Goal: Task Accomplishment & Management: Use online tool/utility

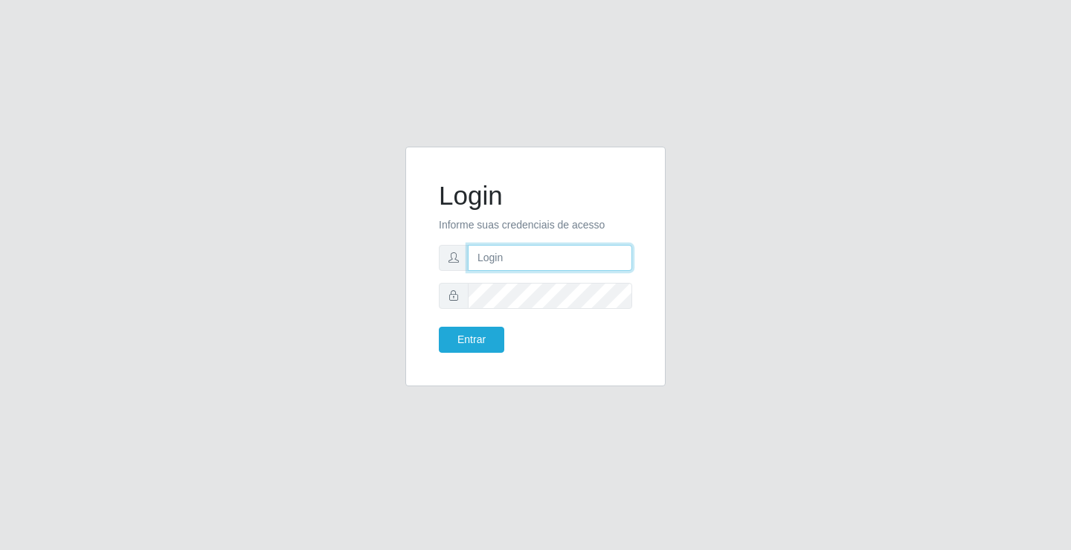
click at [486, 254] on input "text" at bounding box center [550, 258] width 164 height 26
type input "paulo@ideal"
click at [481, 346] on button "Entrar" at bounding box center [471, 340] width 65 height 26
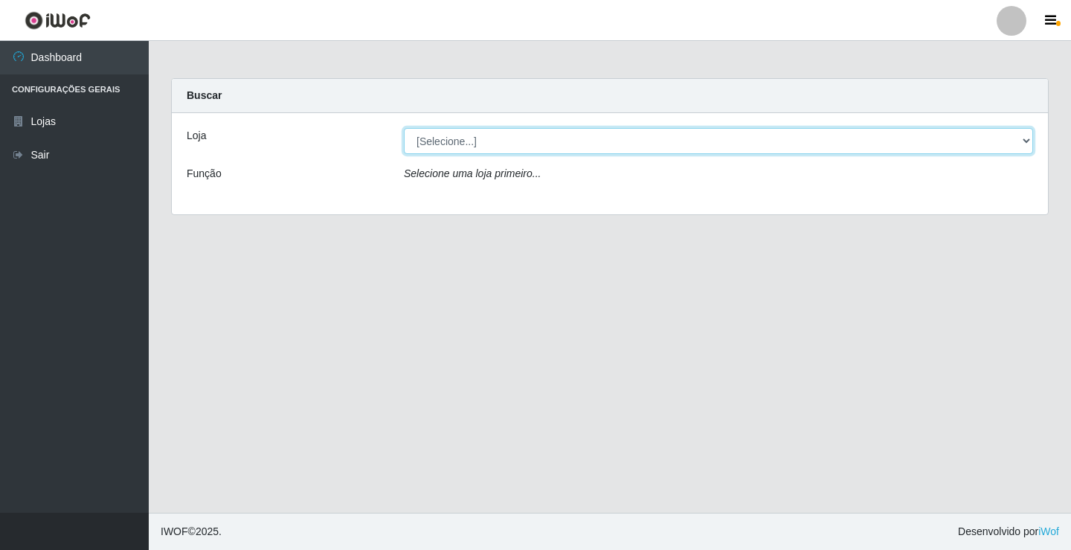
click at [492, 137] on select "[Selecione...] Ideal - Conceição" at bounding box center [718, 141] width 629 height 26
select select "231"
click at [404, 128] on select "[Selecione...] Ideal - Conceição" at bounding box center [718, 141] width 629 height 26
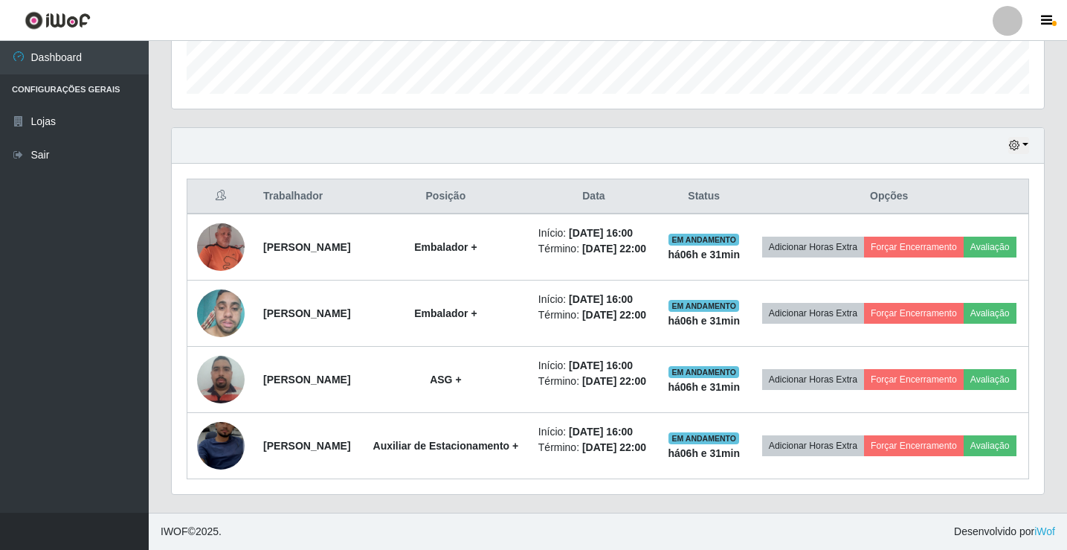
scroll to position [521, 0]
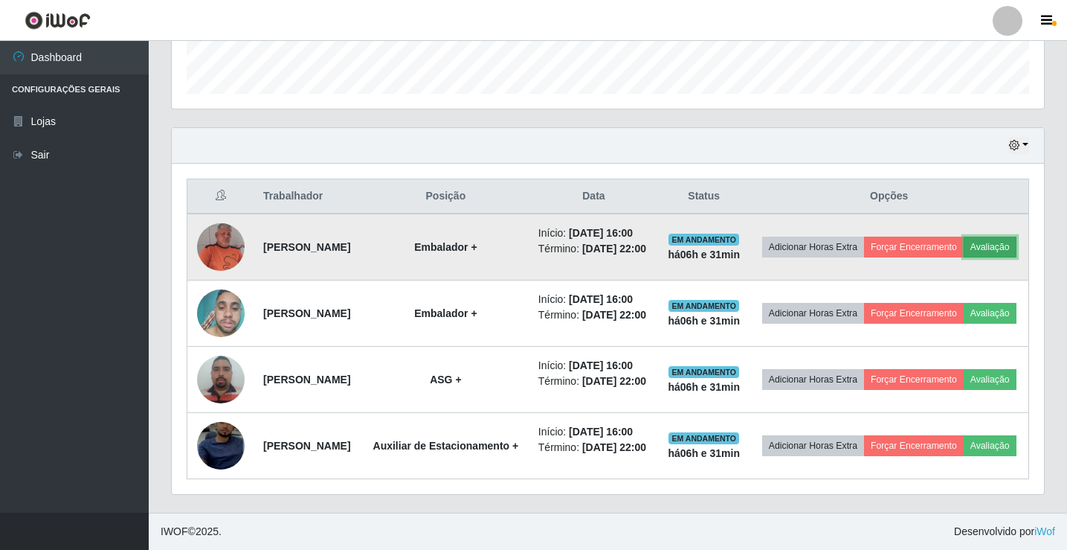
click at [964, 237] on button "Avaliação" at bounding box center [990, 247] width 53 height 21
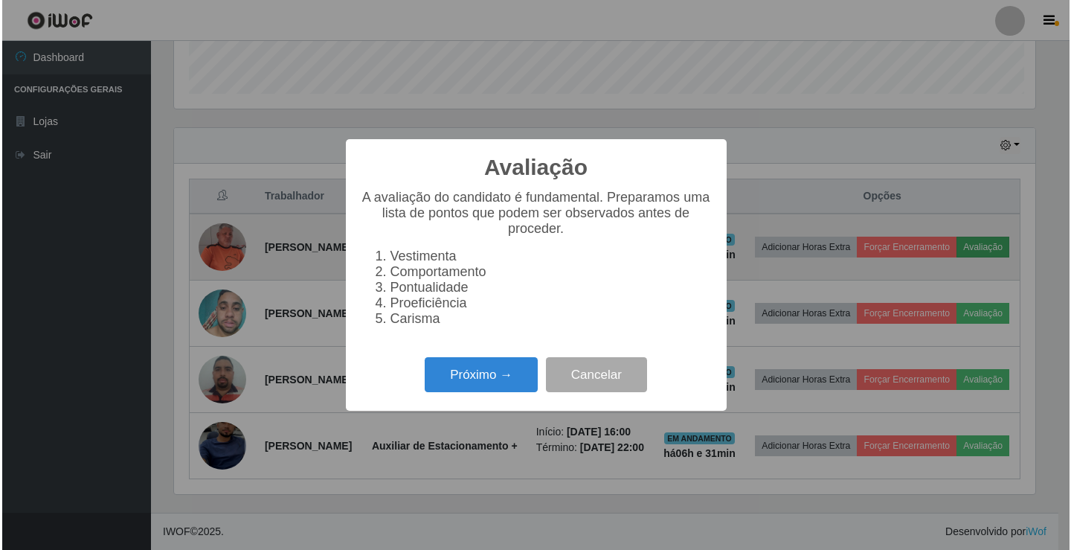
scroll to position [309, 865]
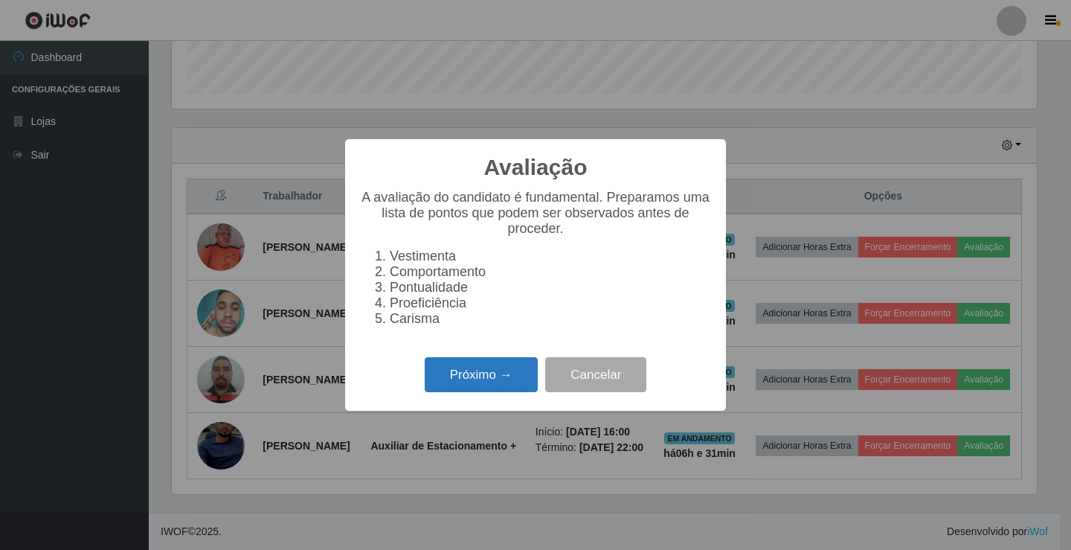
click at [509, 379] on button "Próximo →" at bounding box center [481, 374] width 113 height 35
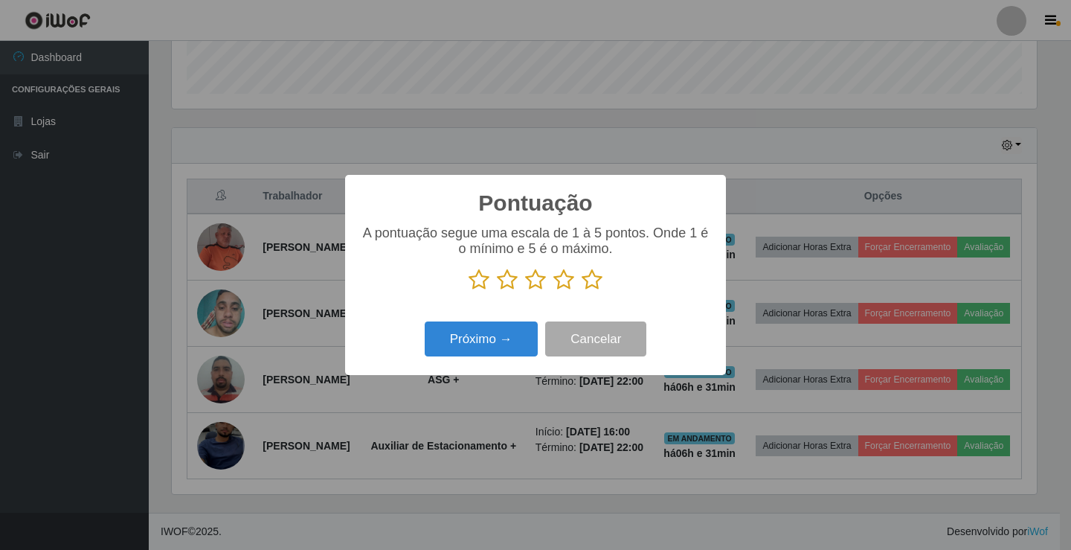
click at [591, 280] on icon at bounding box center [592, 280] width 21 height 22
click at [582, 291] on input "radio" at bounding box center [582, 291] width 0 height 0
click at [496, 333] on button "Próximo →" at bounding box center [481, 338] width 113 height 35
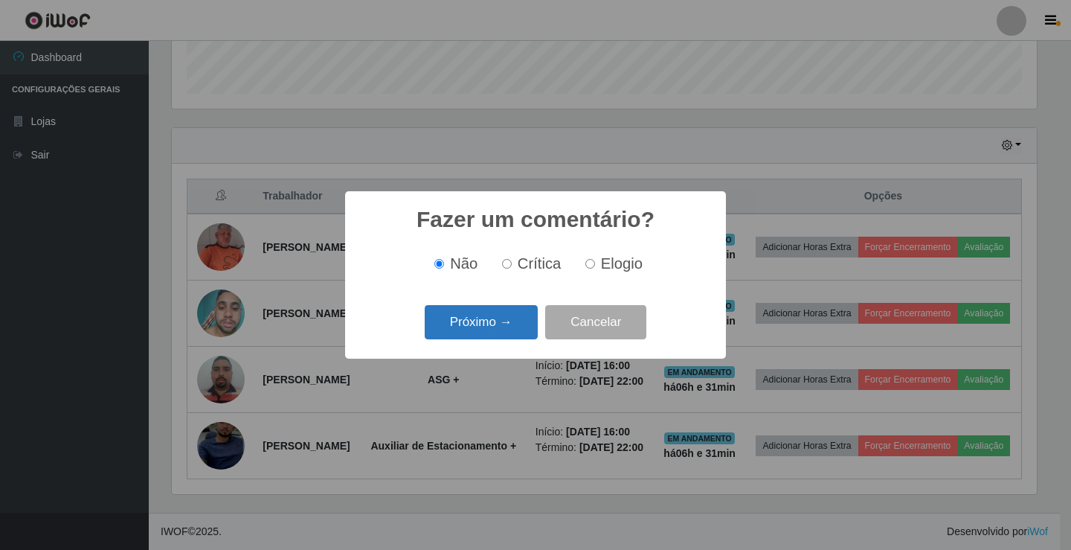
click at [506, 314] on button "Próximo →" at bounding box center [481, 322] width 113 height 35
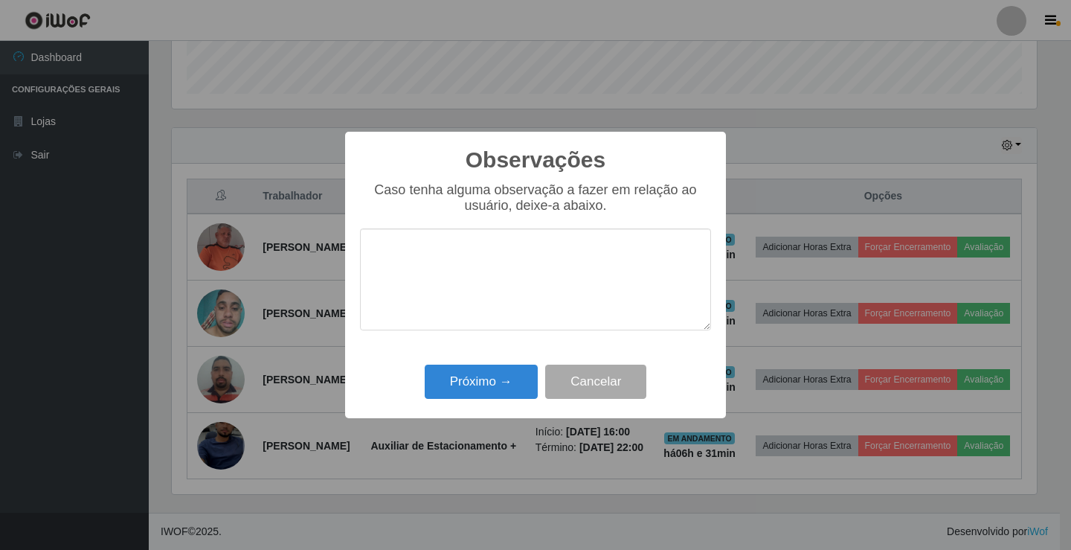
click at [519, 279] on textarea at bounding box center [535, 279] width 351 height 102
type textarea "bom trabalho"
click at [478, 380] on button "Próximo →" at bounding box center [481, 382] width 113 height 35
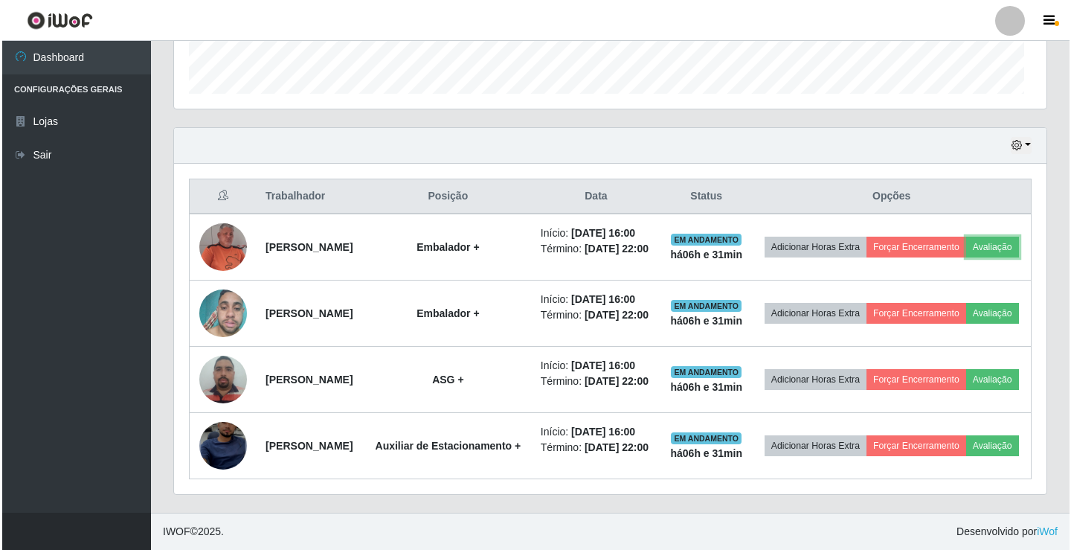
scroll to position [309, 873]
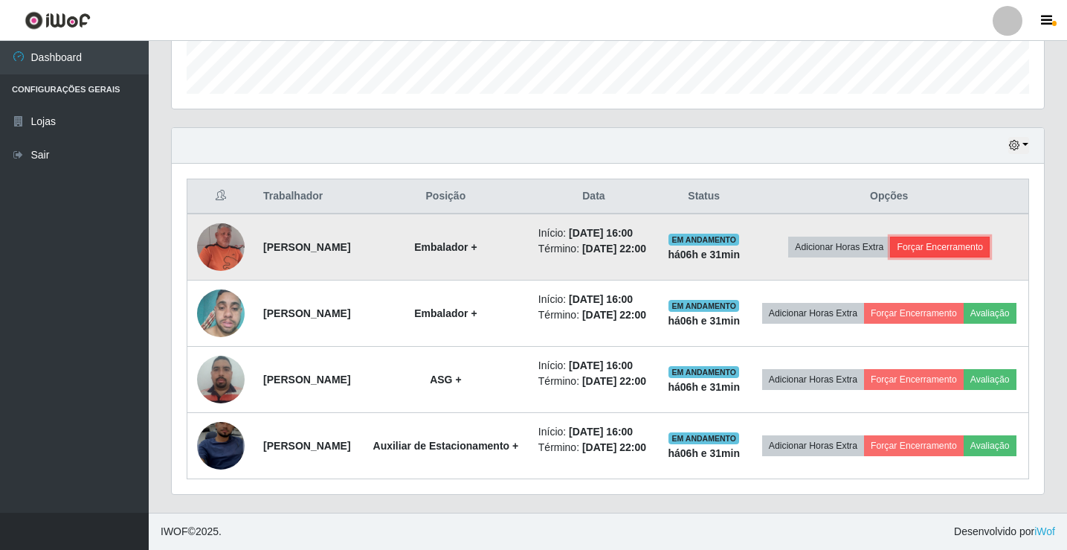
click at [971, 237] on button "Forçar Encerramento" at bounding box center [940, 247] width 100 height 21
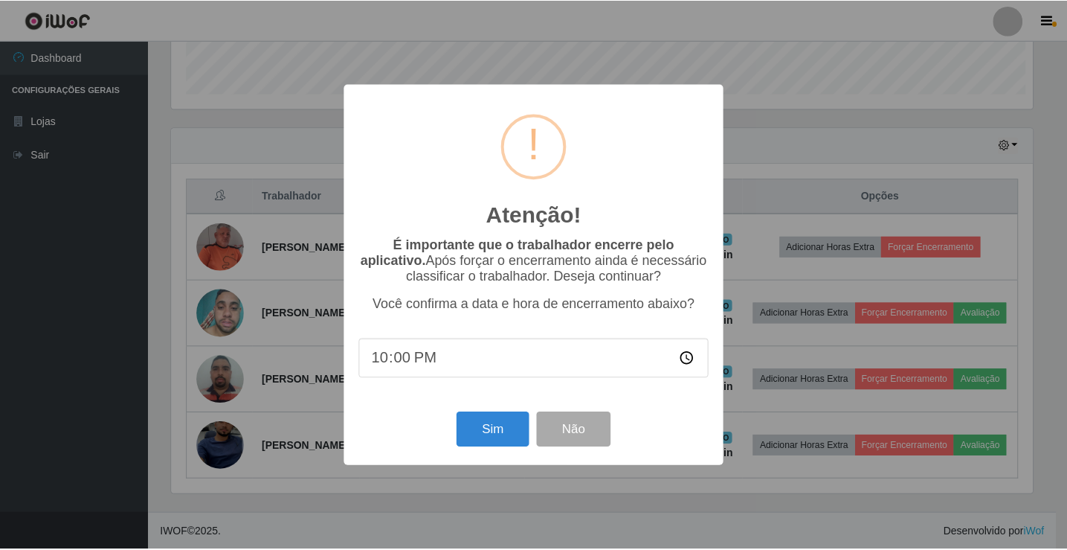
scroll to position [309, 865]
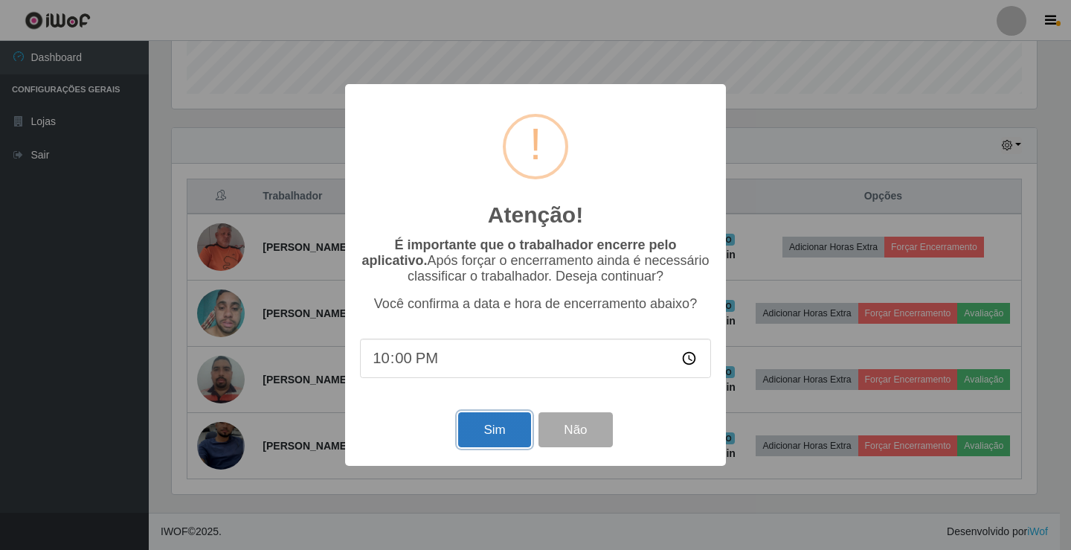
click at [508, 426] on button "Sim" at bounding box center [494, 429] width 72 height 35
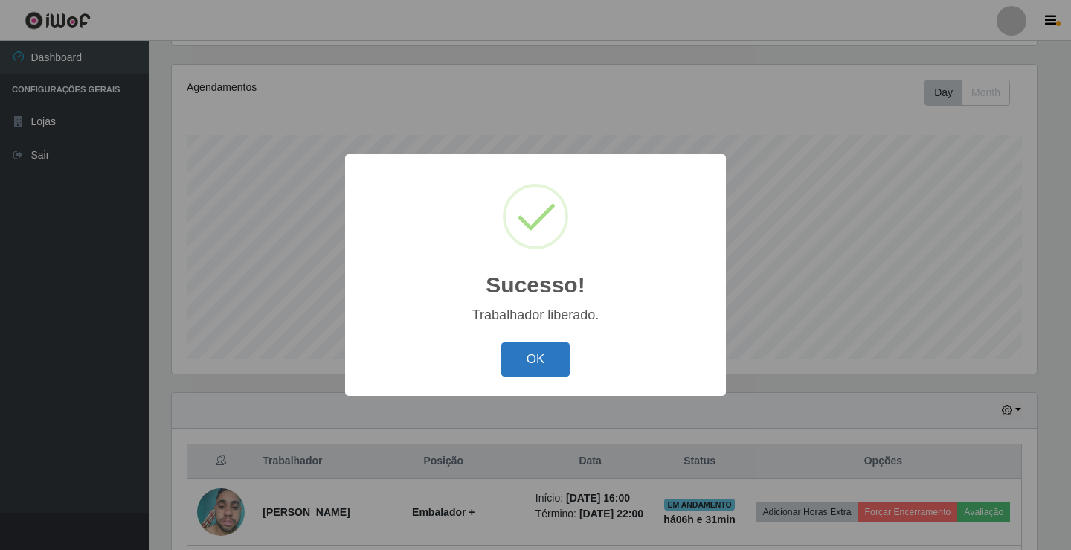
click at [543, 350] on button "OK" at bounding box center [535, 359] width 69 height 35
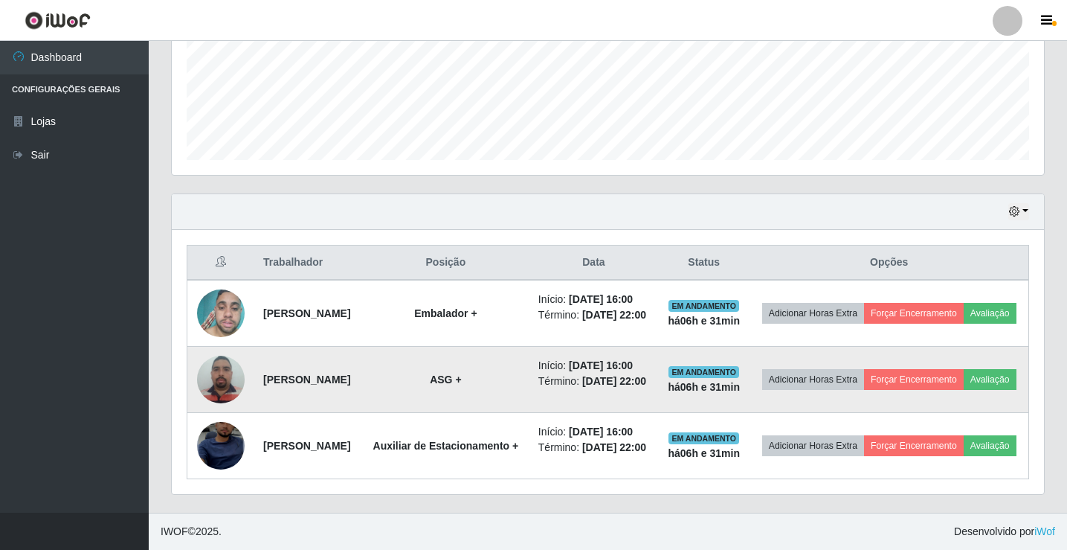
scroll to position [452, 0]
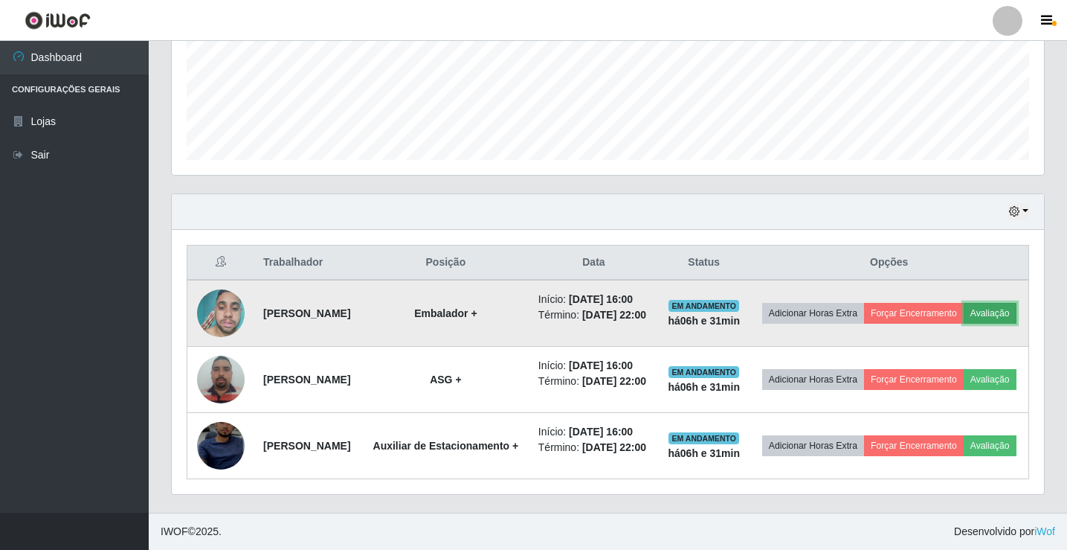
click at [964, 303] on button "Avaliação" at bounding box center [990, 313] width 53 height 21
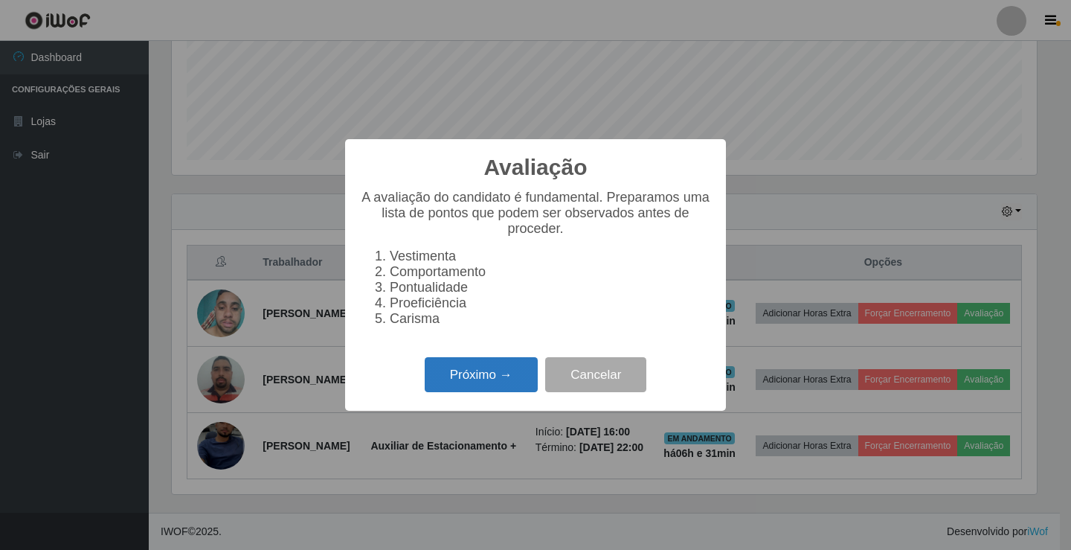
click at [475, 371] on button "Próximo →" at bounding box center [481, 374] width 113 height 35
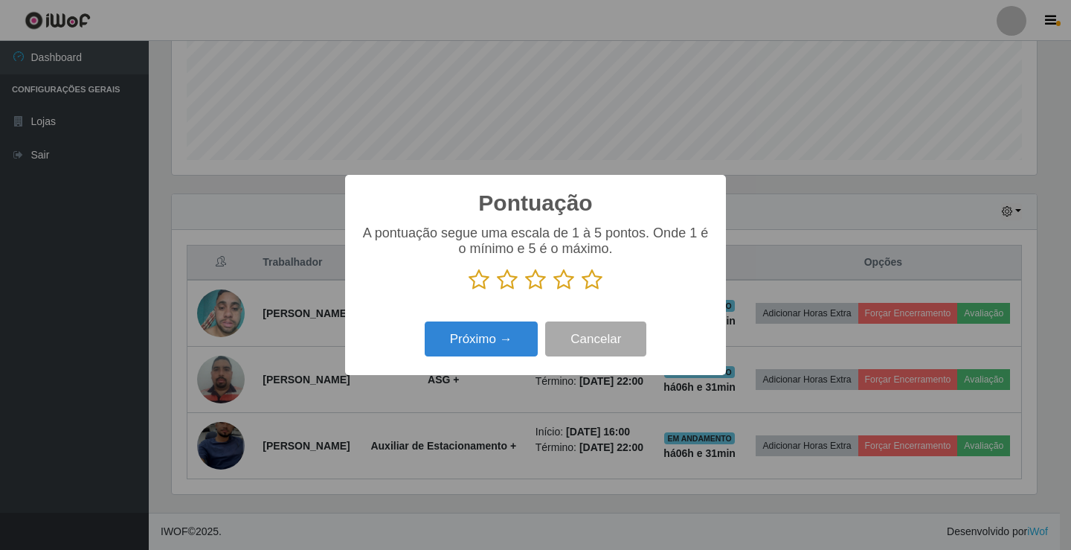
click at [558, 280] on icon at bounding box center [563, 280] width 21 height 22
click at [553, 291] on input "radio" at bounding box center [553, 291] width 0 height 0
click at [516, 341] on button "Próximo →" at bounding box center [481, 338] width 113 height 35
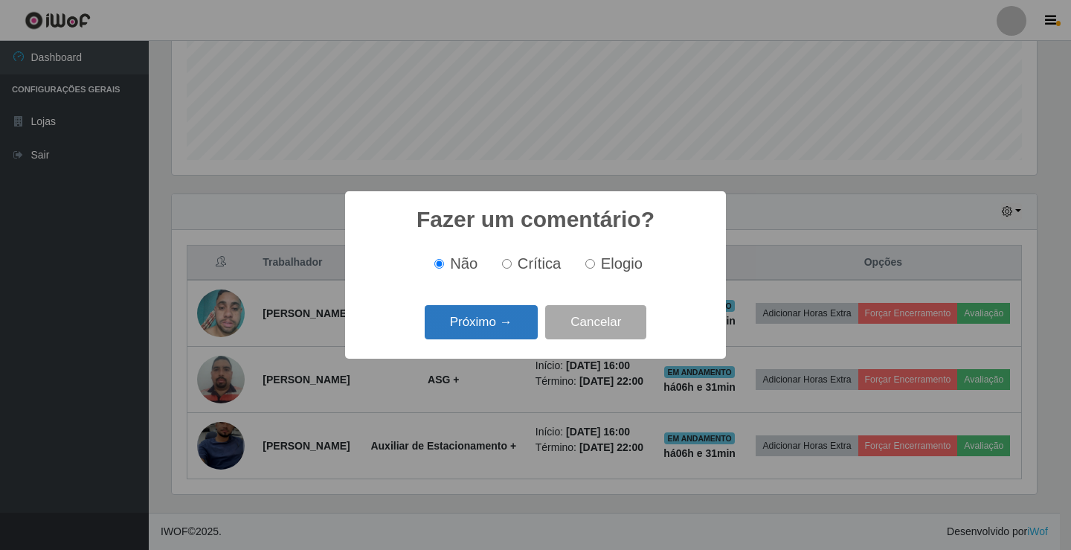
click at [513, 327] on button "Próximo →" at bounding box center [481, 322] width 113 height 35
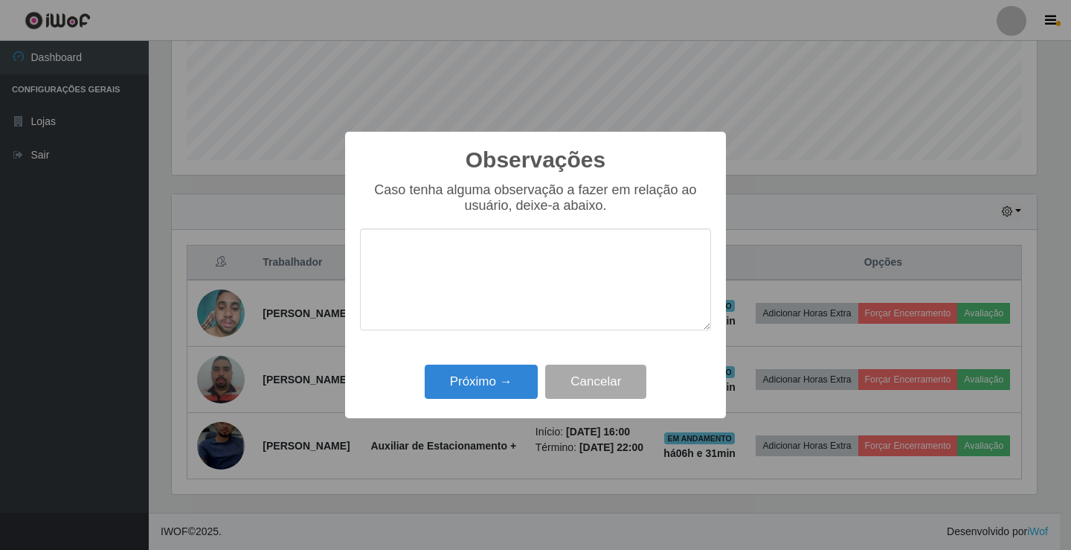
click at [512, 286] on textarea at bounding box center [535, 279] width 351 height 102
type textarea "bom trabalho"
click at [490, 382] on button "Próximo →" at bounding box center [481, 382] width 113 height 35
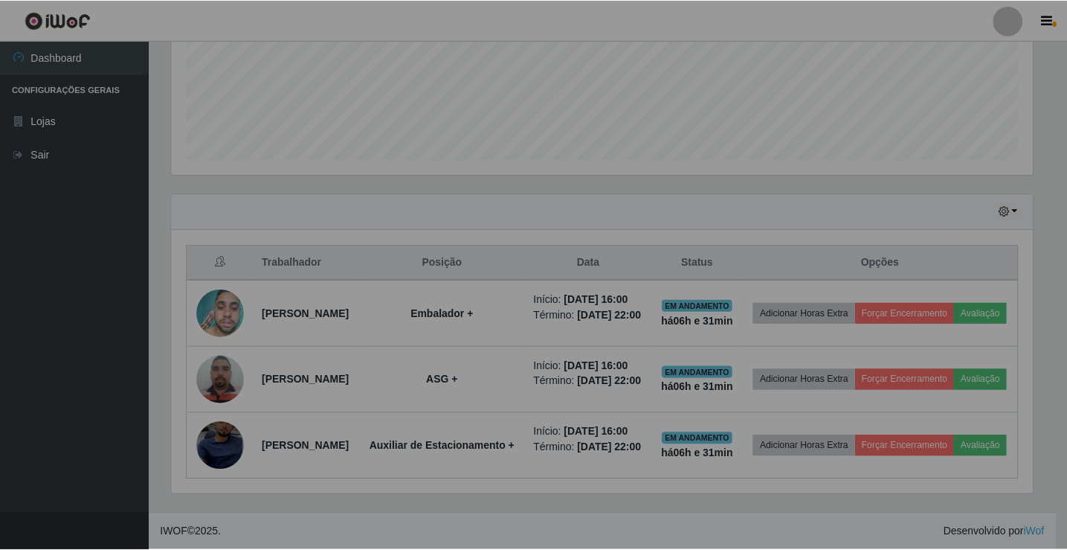
scroll to position [309, 873]
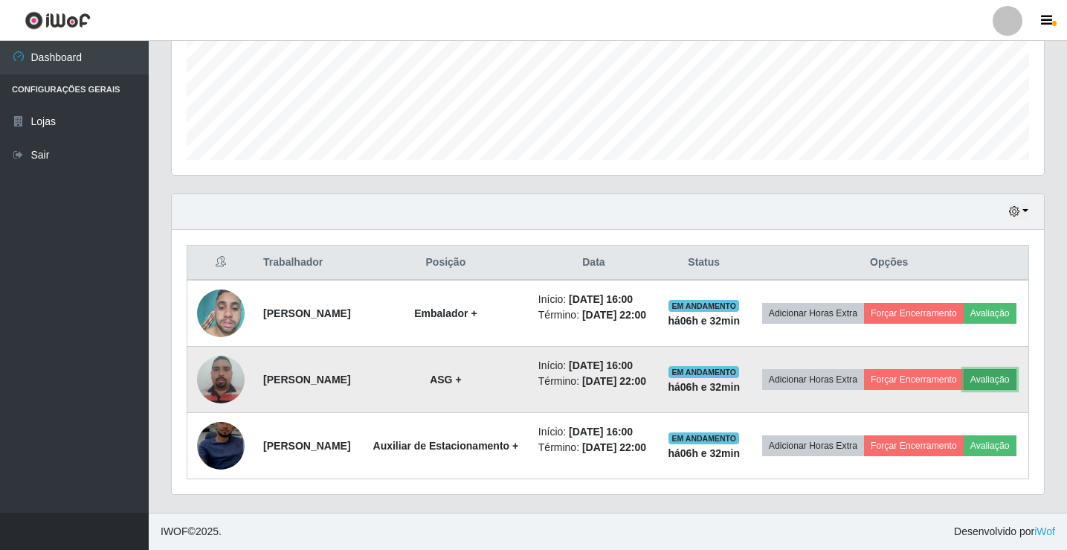
click at [964, 390] on button "Avaliação" at bounding box center [990, 379] width 53 height 21
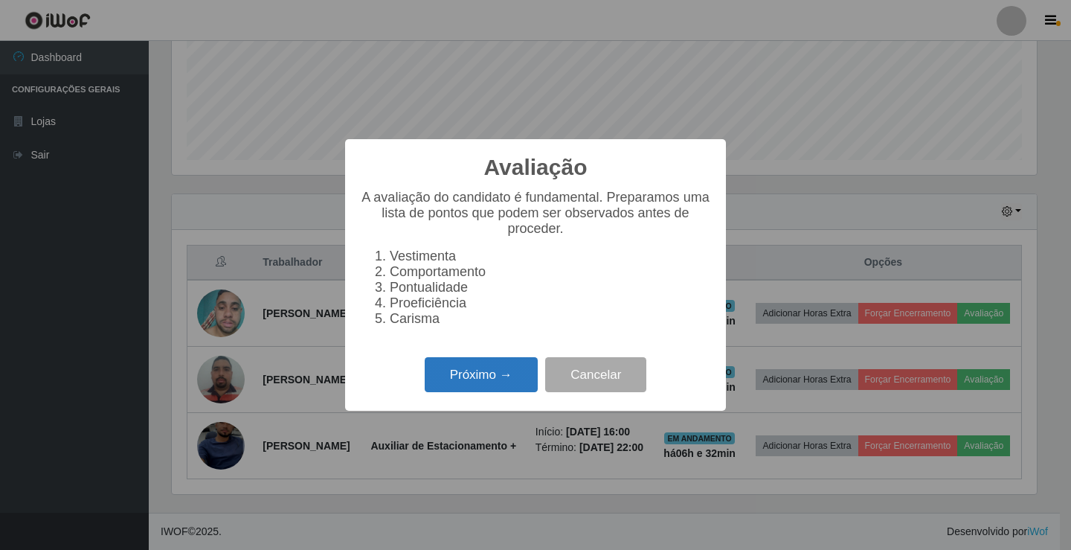
click at [491, 382] on button "Próximo →" at bounding box center [481, 374] width 113 height 35
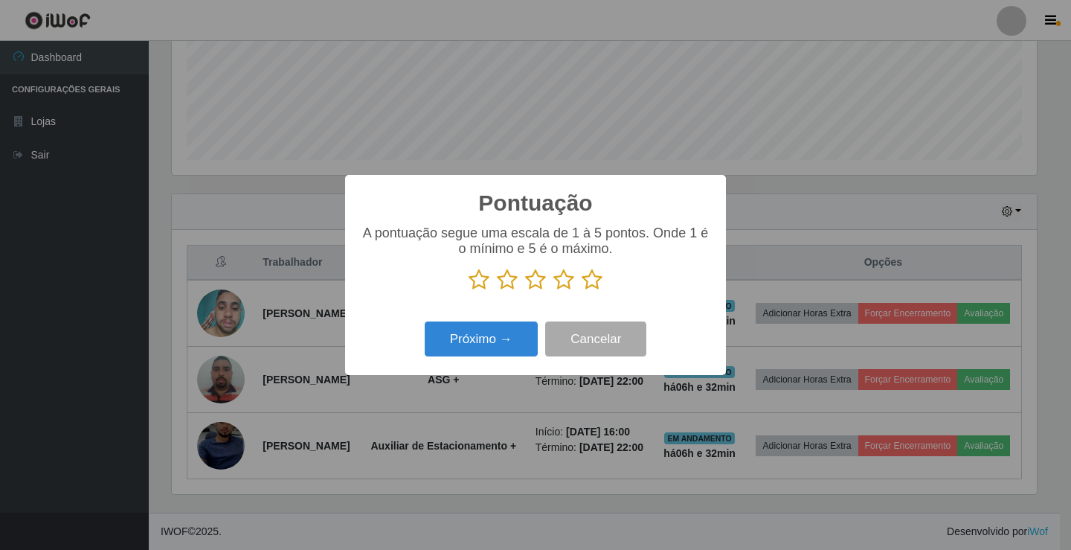
click at [562, 280] on icon at bounding box center [563, 280] width 21 height 22
click at [553, 291] on input "radio" at bounding box center [553, 291] width 0 height 0
click at [499, 341] on button "Próximo →" at bounding box center [481, 338] width 113 height 35
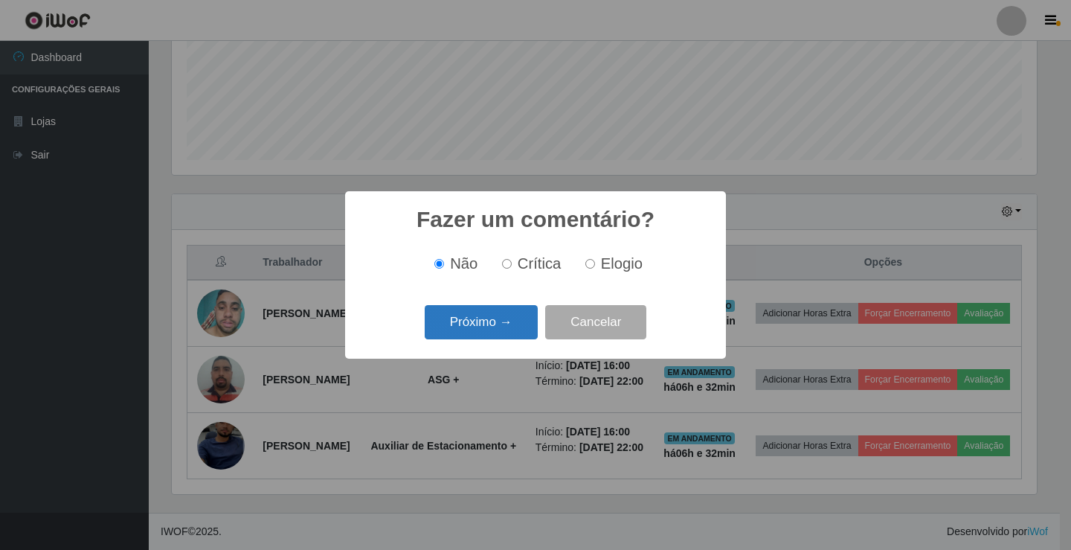
click at [512, 322] on button "Próximo →" at bounding box center [481, 322] width 113 height 35
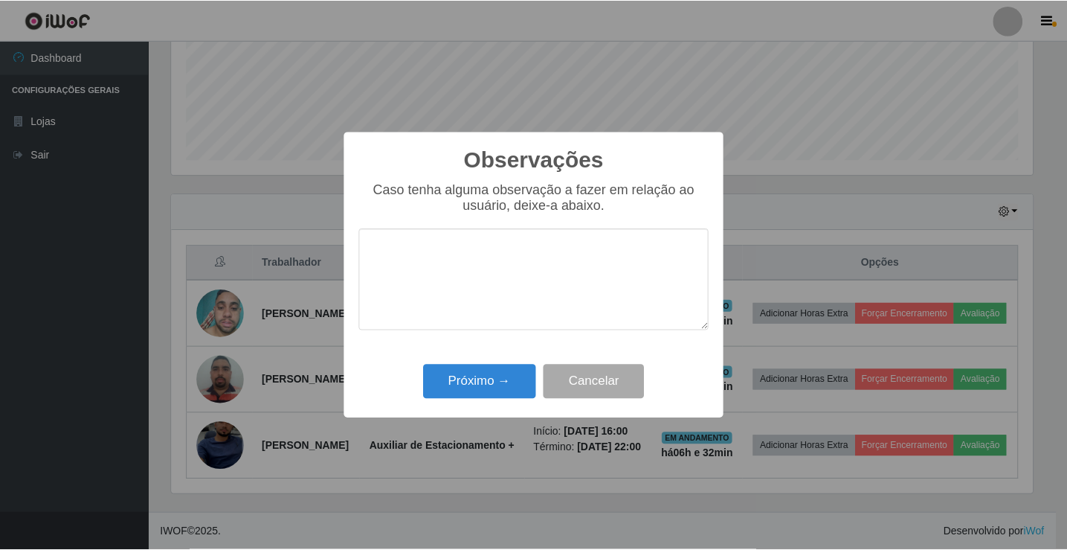
scroll to position [743574, 743017]
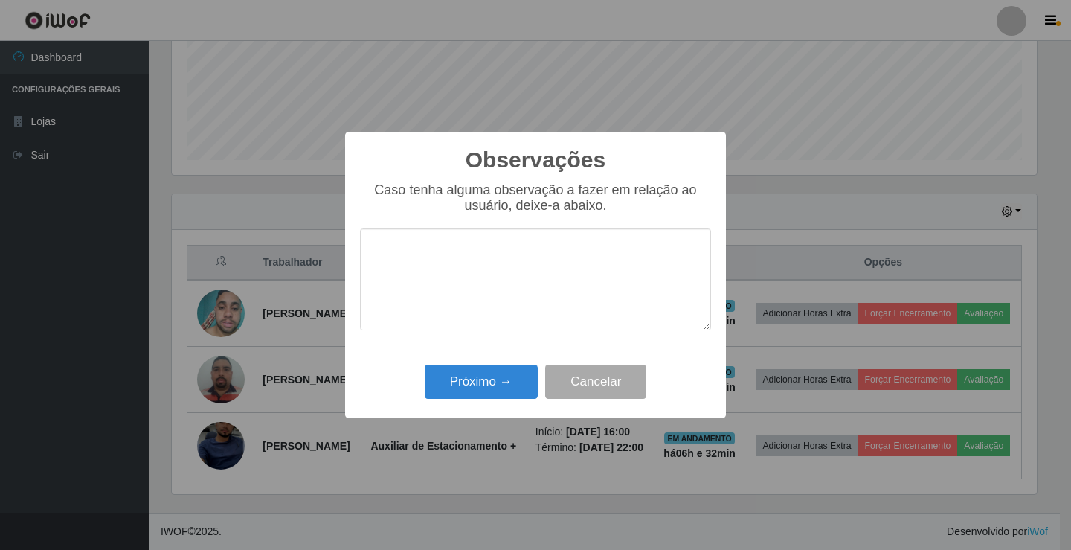
click at [545, 287] on textarea at bounding box center [535, 279] width 351 height 102
type textarea "bom trabalho"
click at [506, 376] on button "Próximo →" at bounding box center [481, 382] width 113 height 35
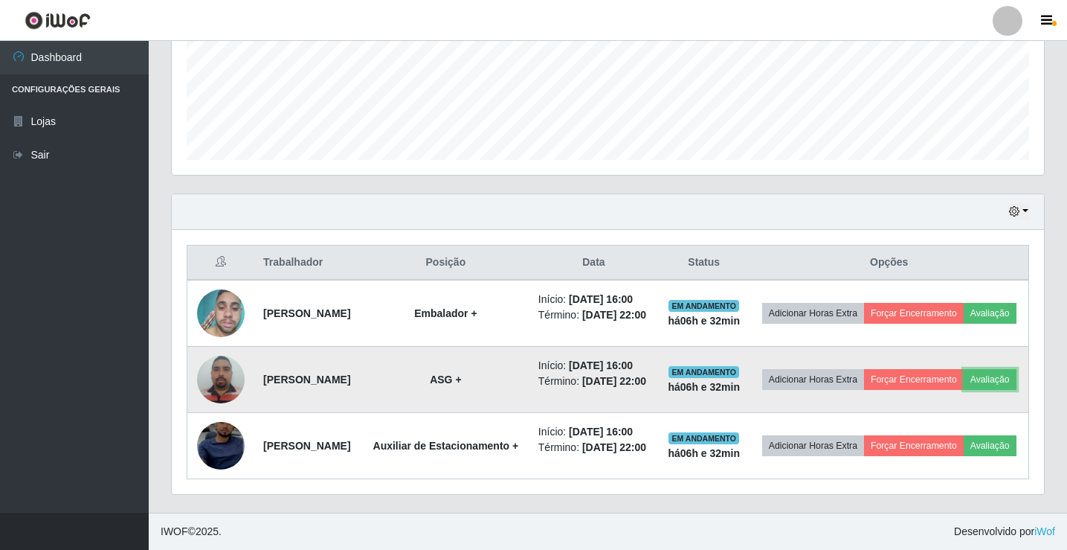
scroll to position [452, 0]
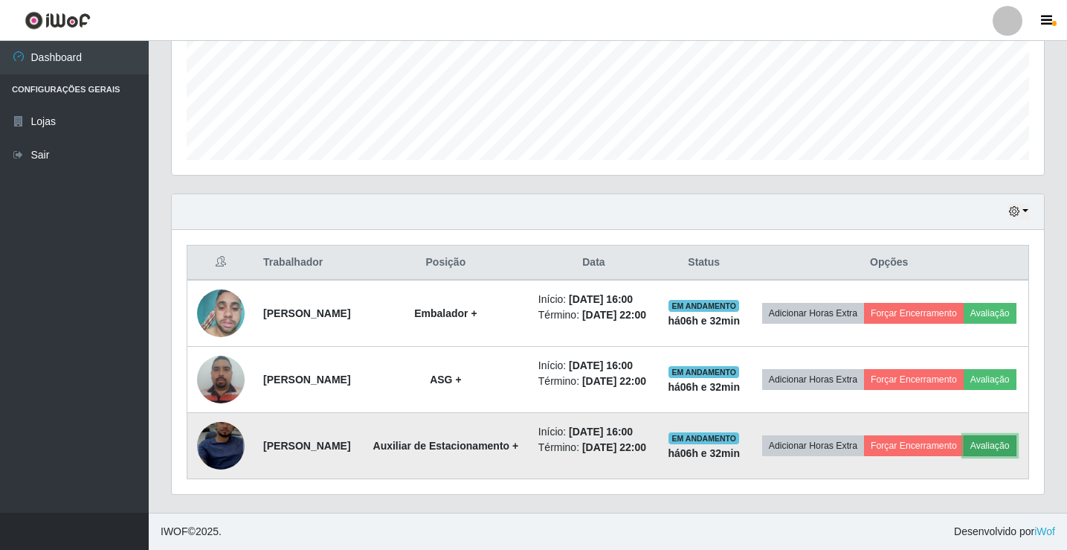
click at [964, 444] on button "Avaliação" at bounding box center [990, 445] width 53 height 21
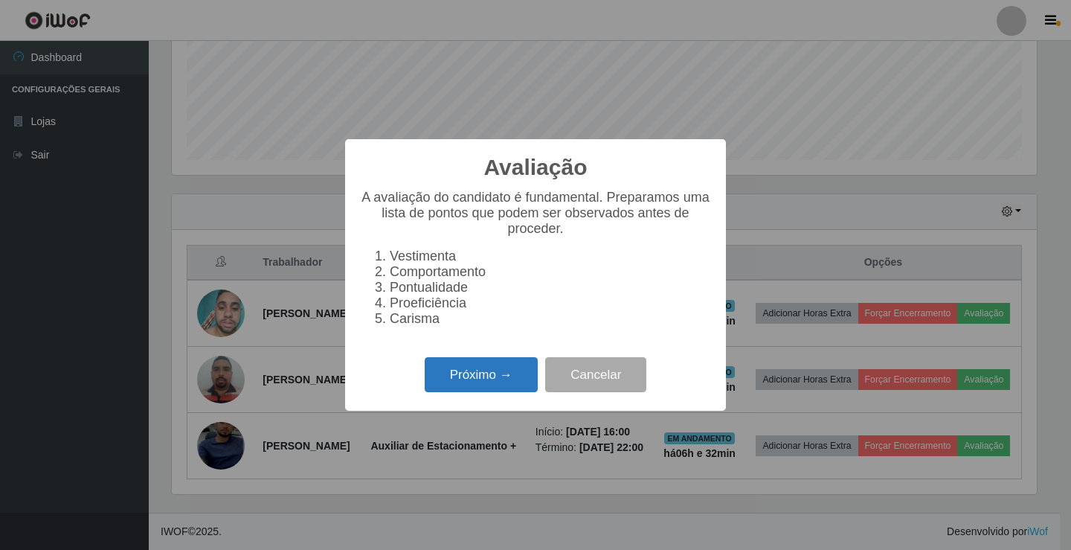
click at [475, 375] on button "Próximo →" at bounding box center [481, 374] width 113 height 35
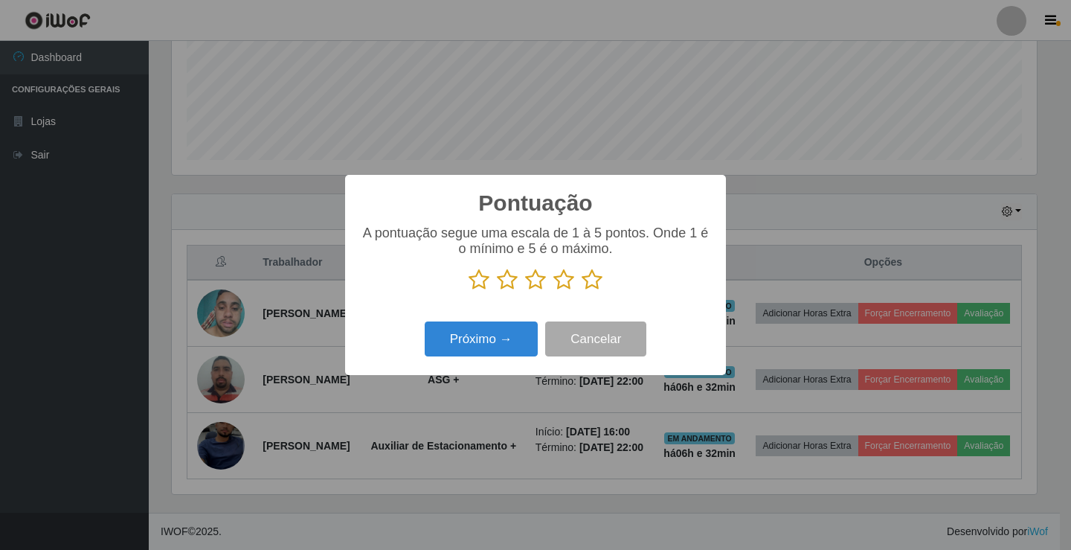
scroll to position [405, 0]
click at [562, 285] on icon at bounding box center [563, 280] width 21 height 22
click at [553, 291] on input "radio" at bounding box center [553, 291] width 0 height 0
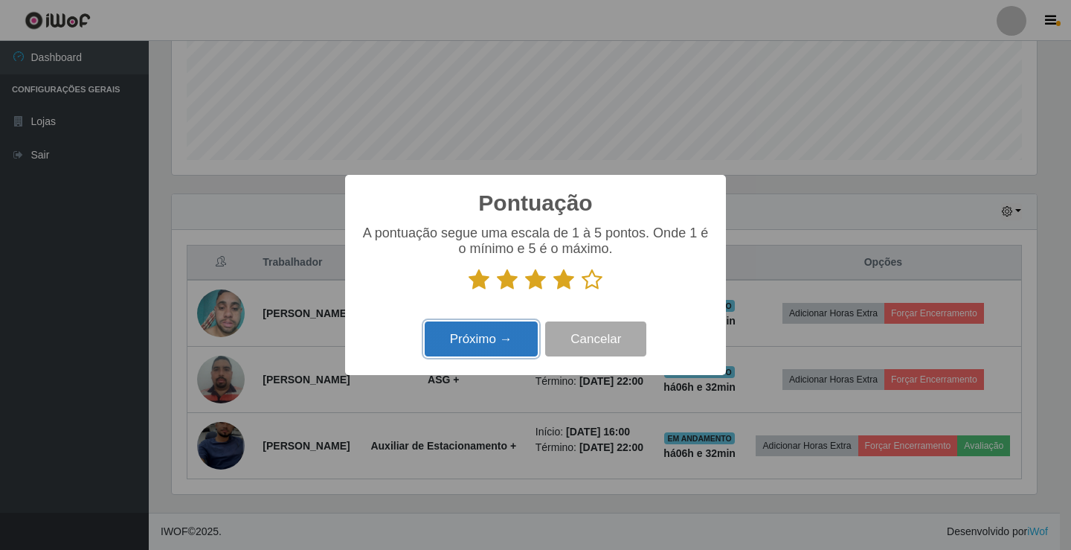
click at [501, 333] on button "Próximo →" at bounding box center [481, 338] width 113 height 35
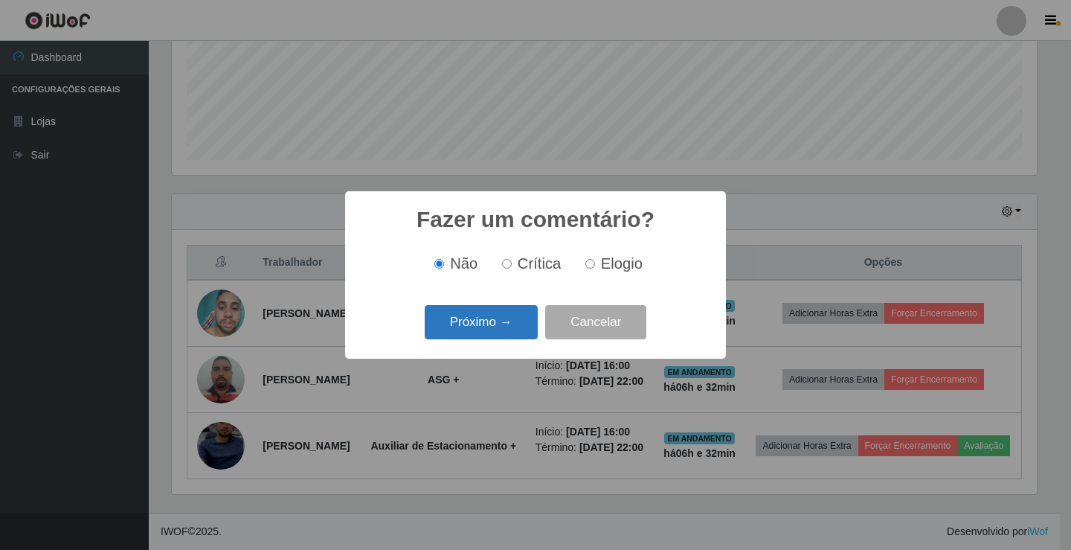
click at [503, 324] on button "Próximo →" at bounding box center [481, 322] width 113 height 35
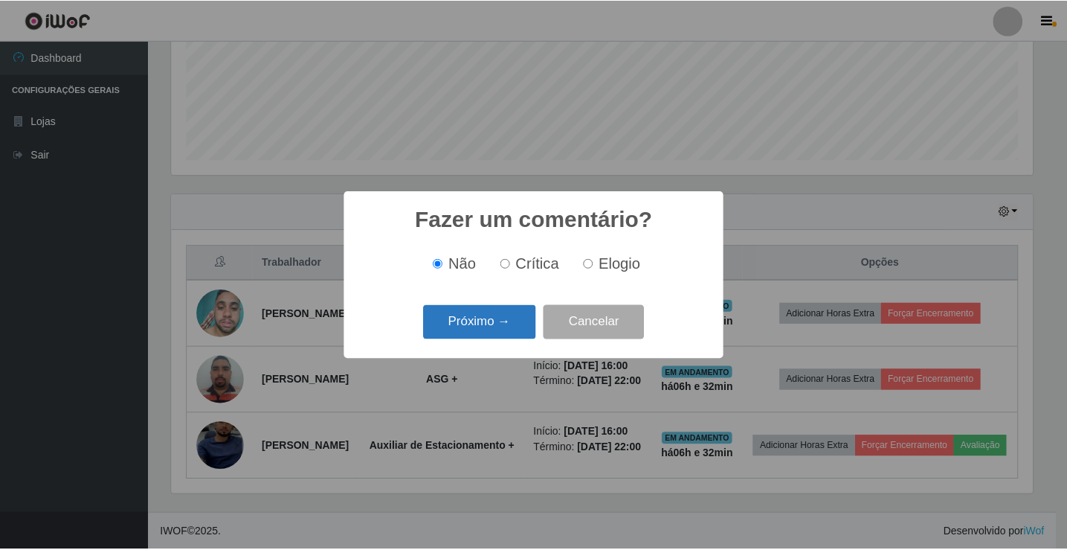
scroll to position [743574, 743017]
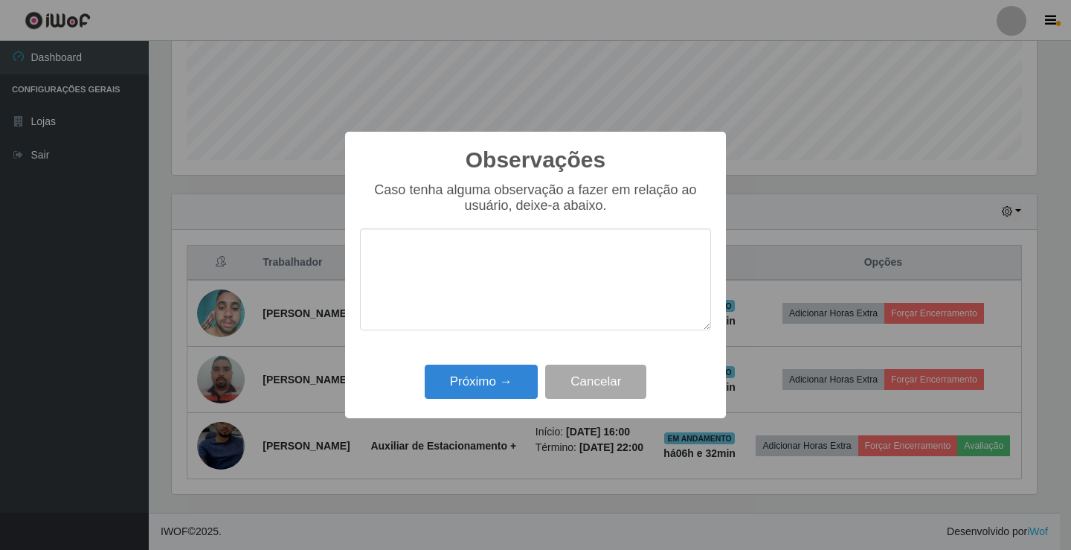
click at [518, 274] on textarea at bounding box center [535, 279] width 351 height 102
type textarea "bom trabalho"
click at [473, 379] on button "Próximo →" at bounding box center [481, 382] width 113 height 35
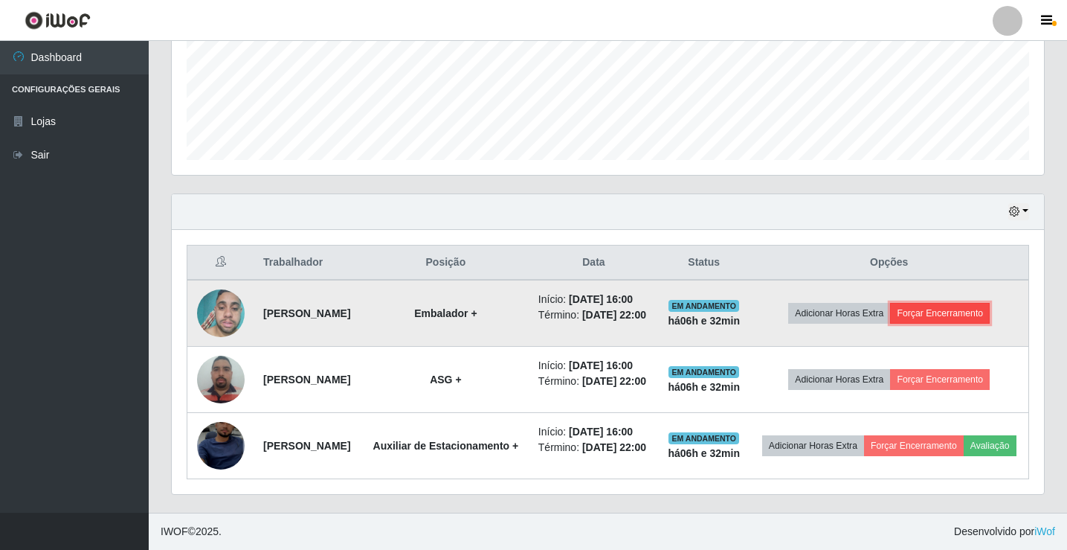
click at [942, 303] on button "Forçar Encerramento" at bounding box center [940, 313] width 100 height 21
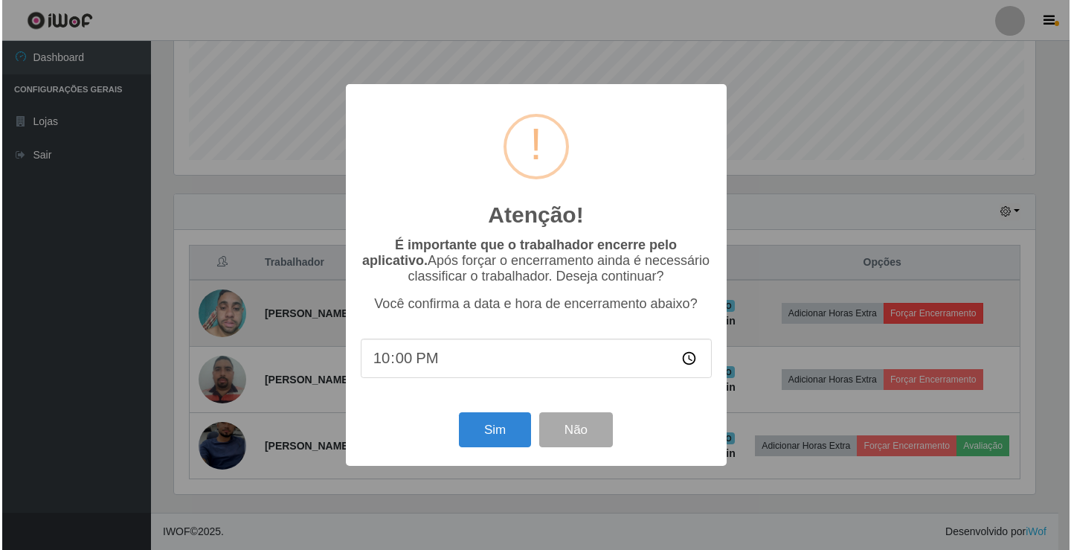
scroll to position [443, 0]
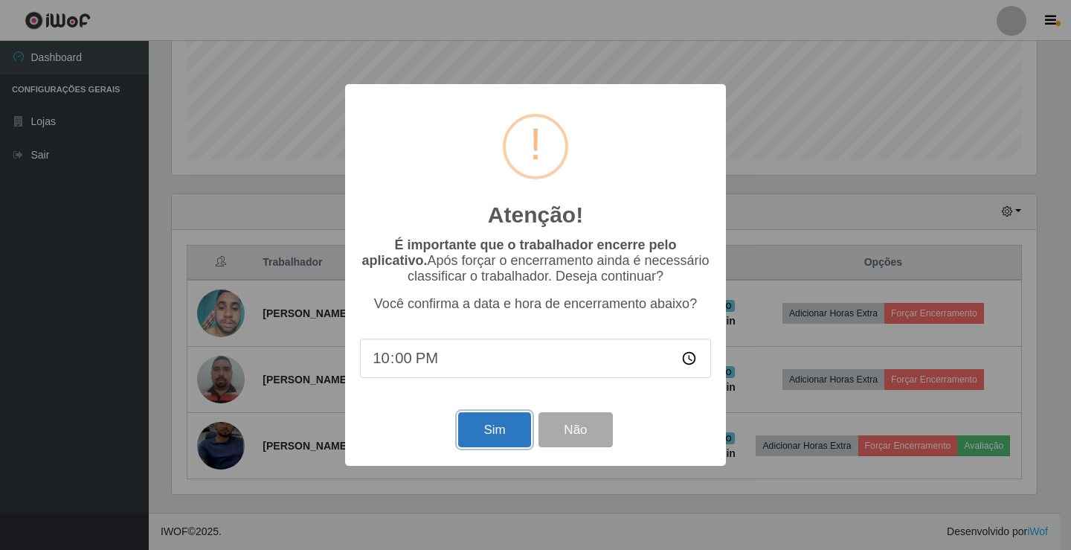
click at [494, 426] on button "Sim" at bounding box center [494, 429] width 72 height 35
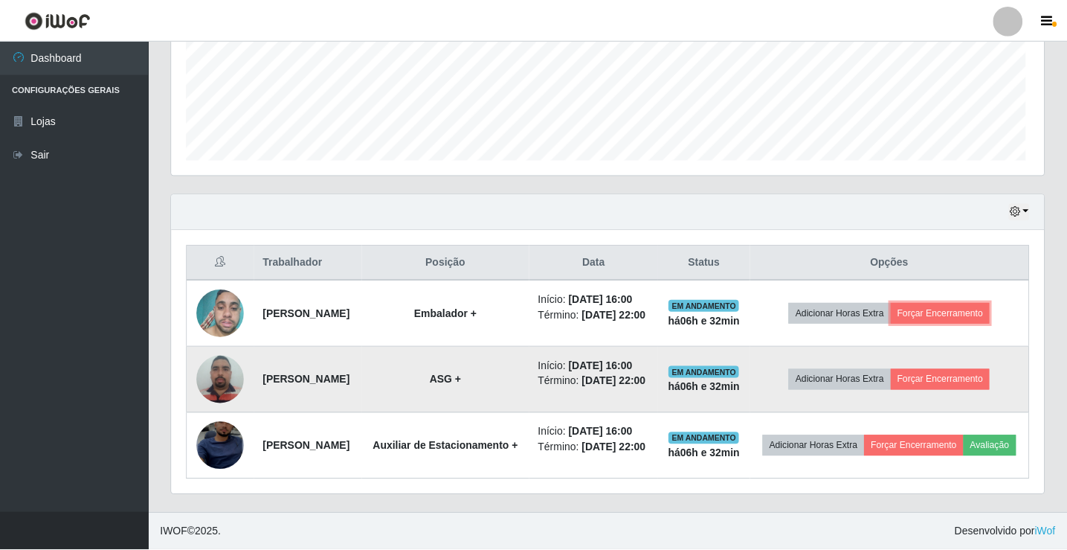
scroll to position [405, 0]
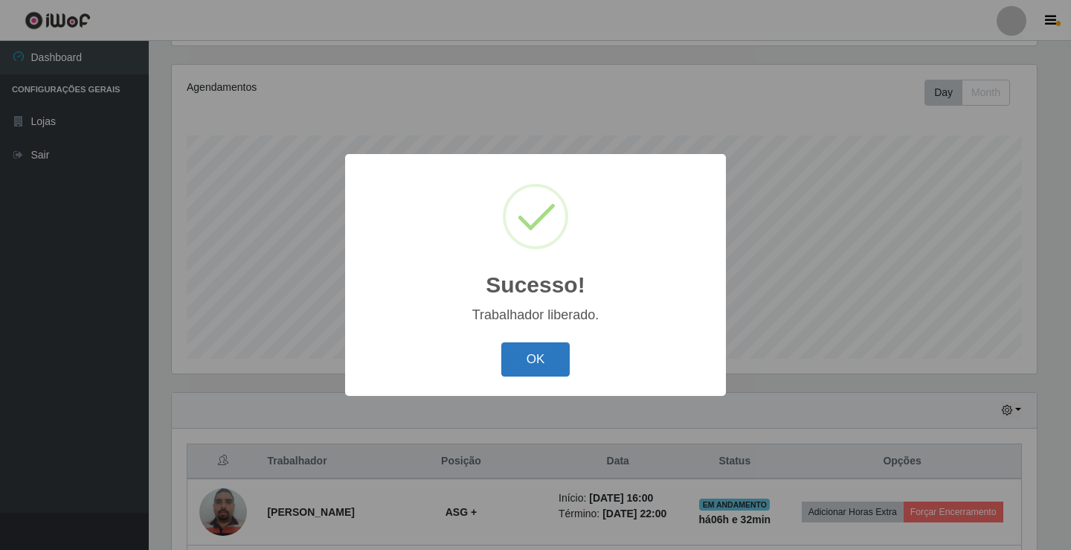
click at [536, 353] on button "OK" at bounding box center [535, 359] width 69 height 35
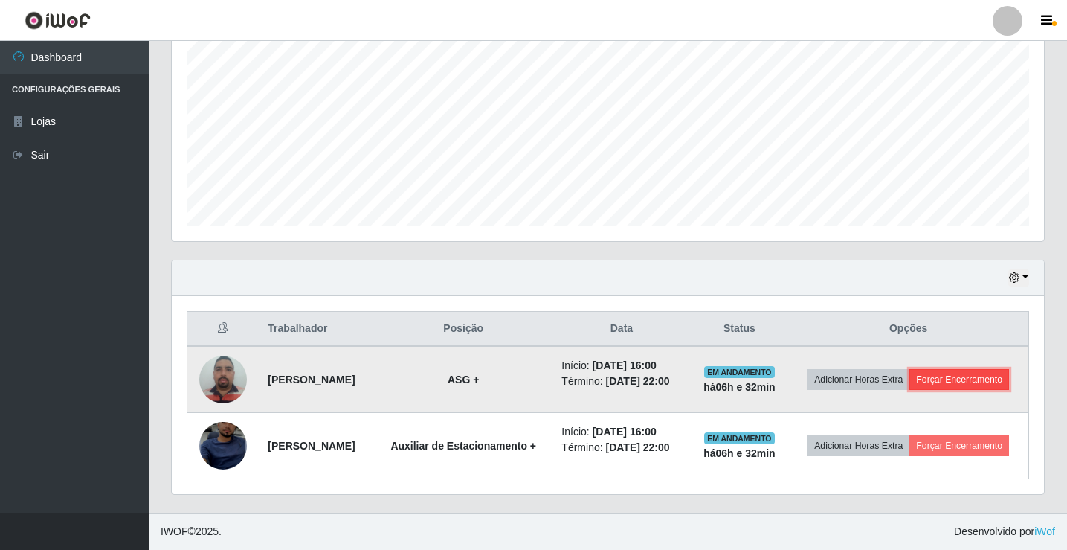
click at [911, 373] on button "Forçar Encerramento" at bounding box center [960, 379] width 100 height 21
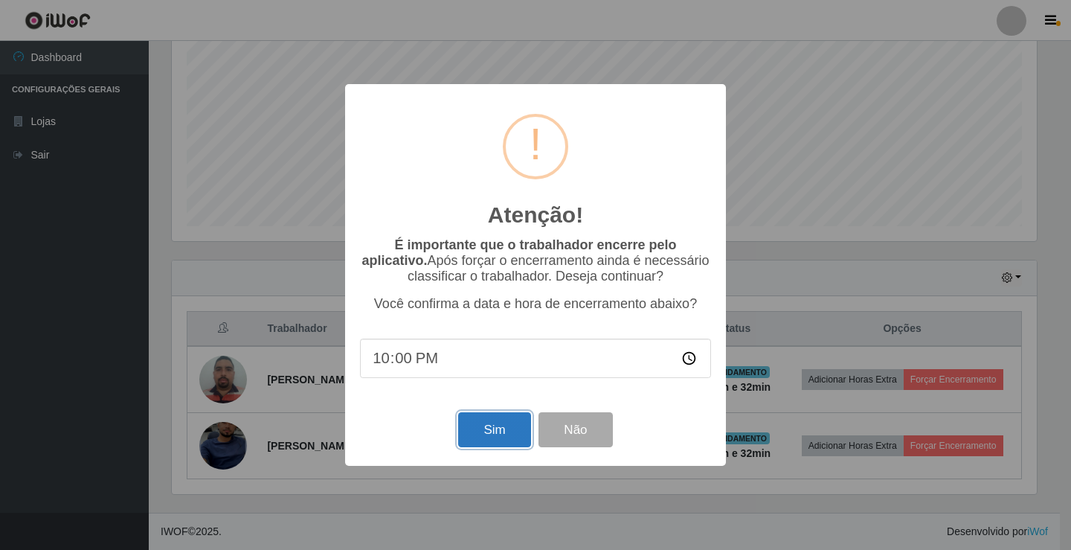
click at [495, 434] on button "Sim" at bounding box center [494, 429] width 72 height 35
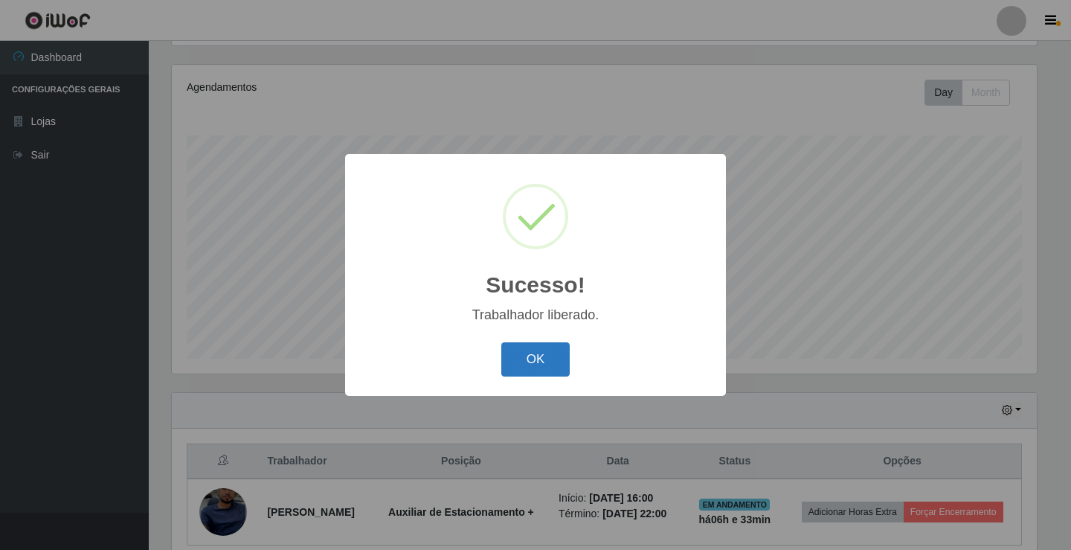
click at [534, 354] on button "OK" at bounding box center [535, 359] width 69 height 35
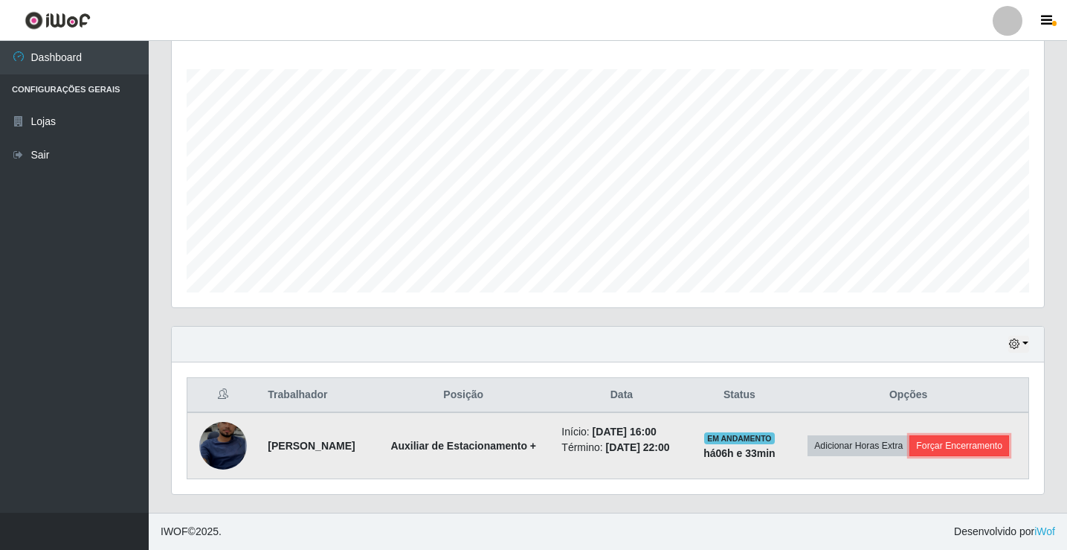
click at [976, 440] on button "Forçar Encerramento" at bounding box center [960, 445] width 100 height 21
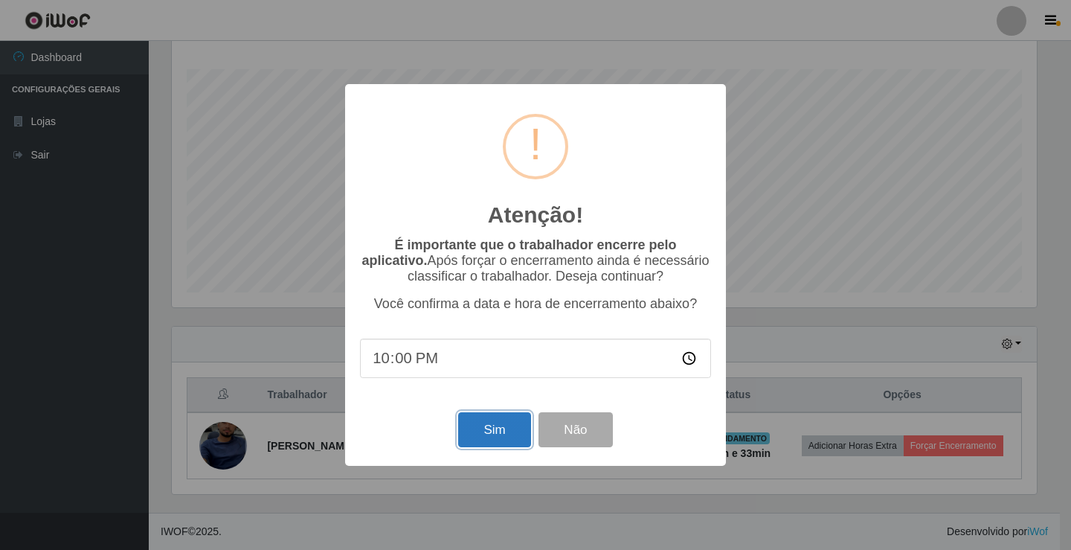
click at [481, 430] on button "Sim" at bounding box center [494, 429] width 72 height 35
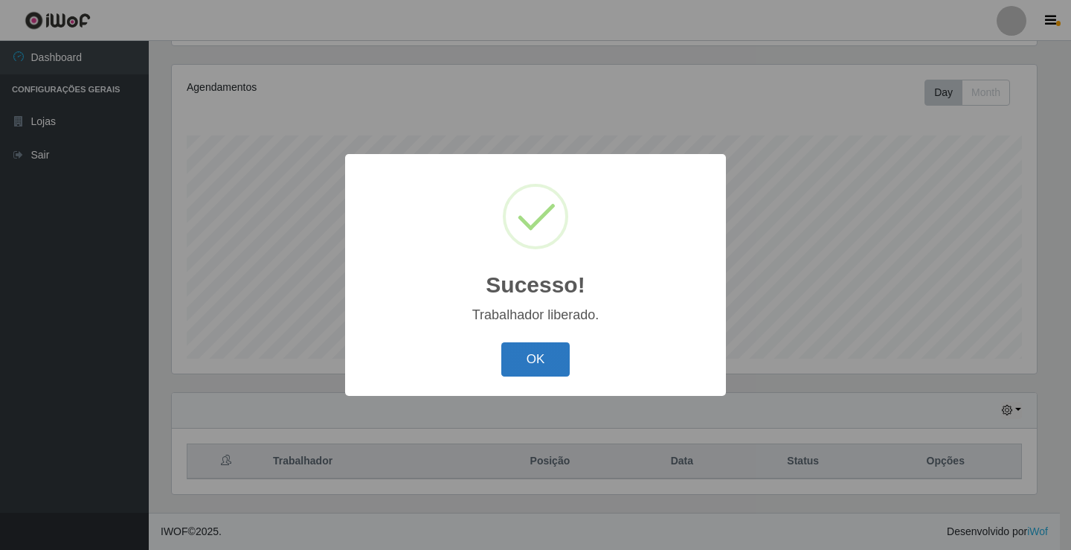
click at [530, 350] on button "OK" at bounding box center [535, 359] width 69 height 35
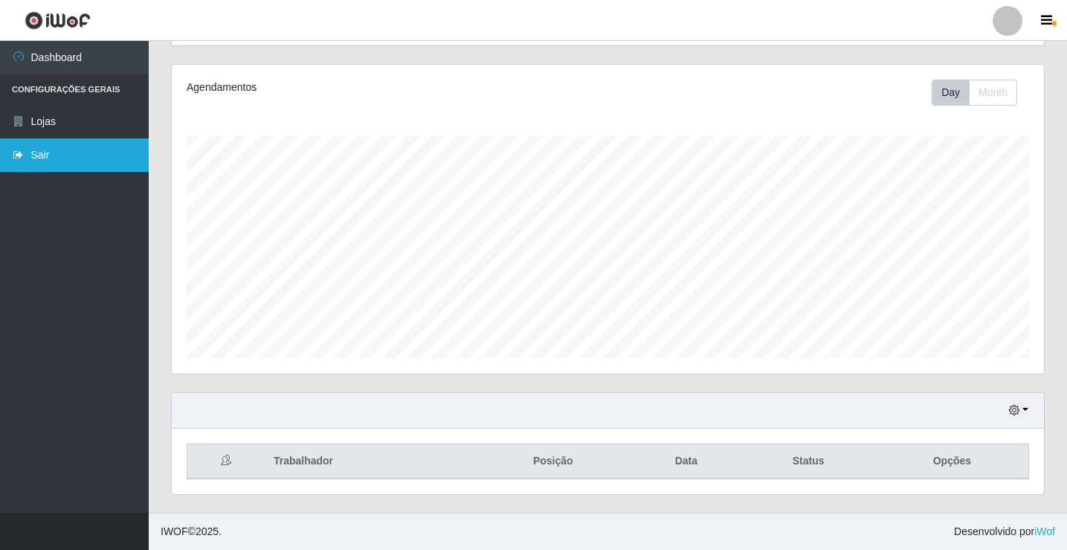
click at [45, 150] on link "Sair" at bounding box center [74, 154] width 149 height 33
